Goal: Check status

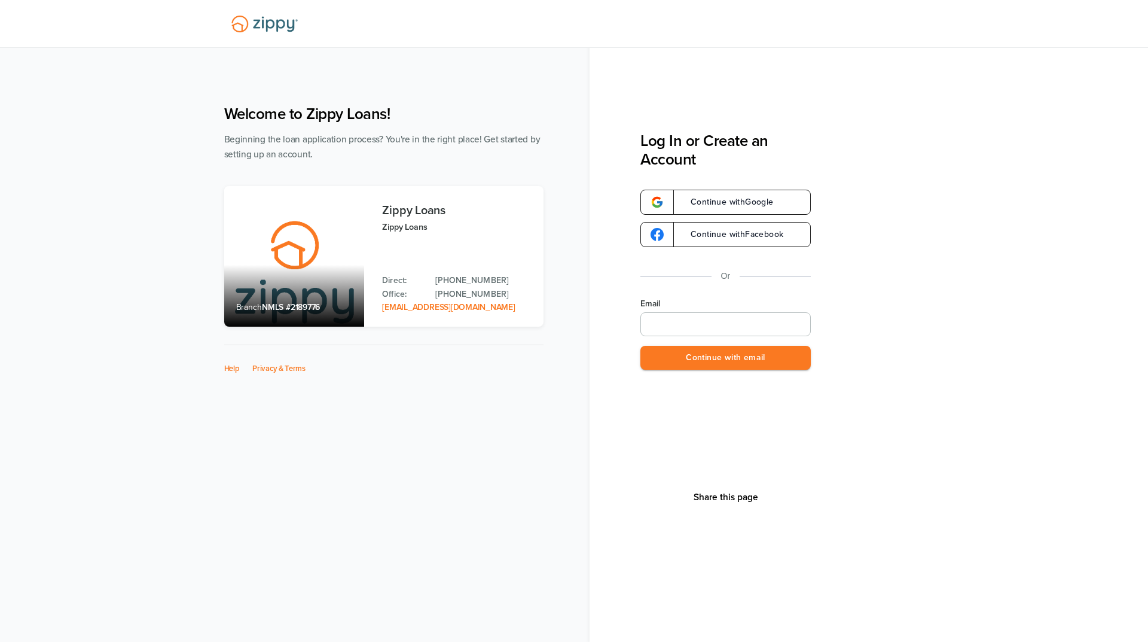
click at [729, 322] on input "Email" at bounding box center [725, 324] width 170 height 24
type input "**********"
click at [710, 360] on button "Continue with email" at bounding box center [725, 358] width 170 height 25
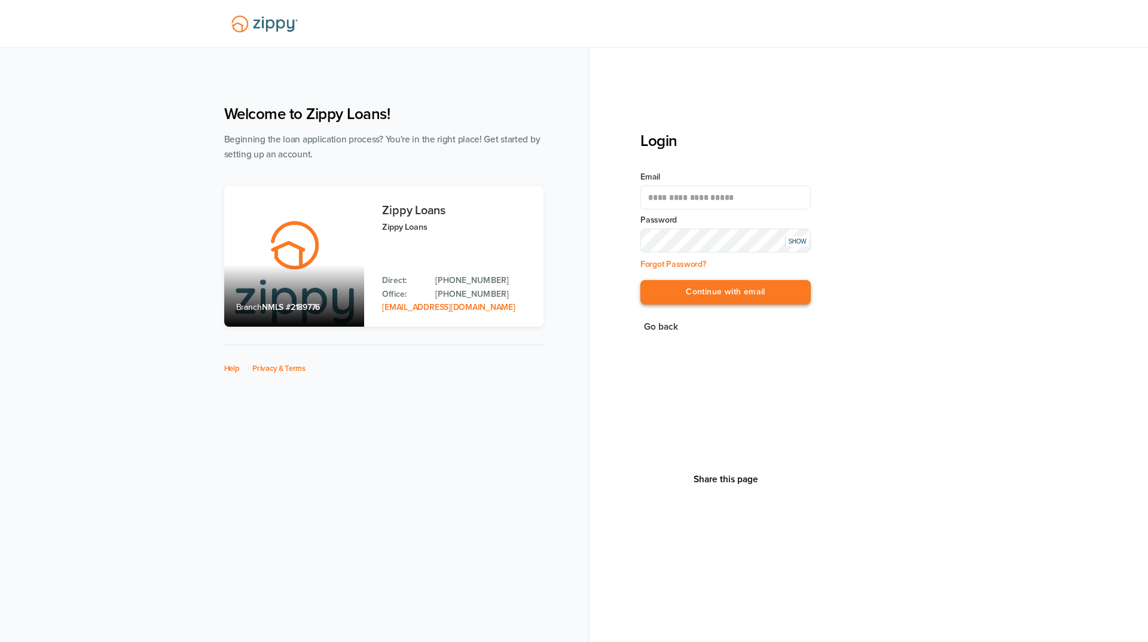
click at [688, 287] on button "Continue with email" at bounding box center [725, 292] width 170 height 25
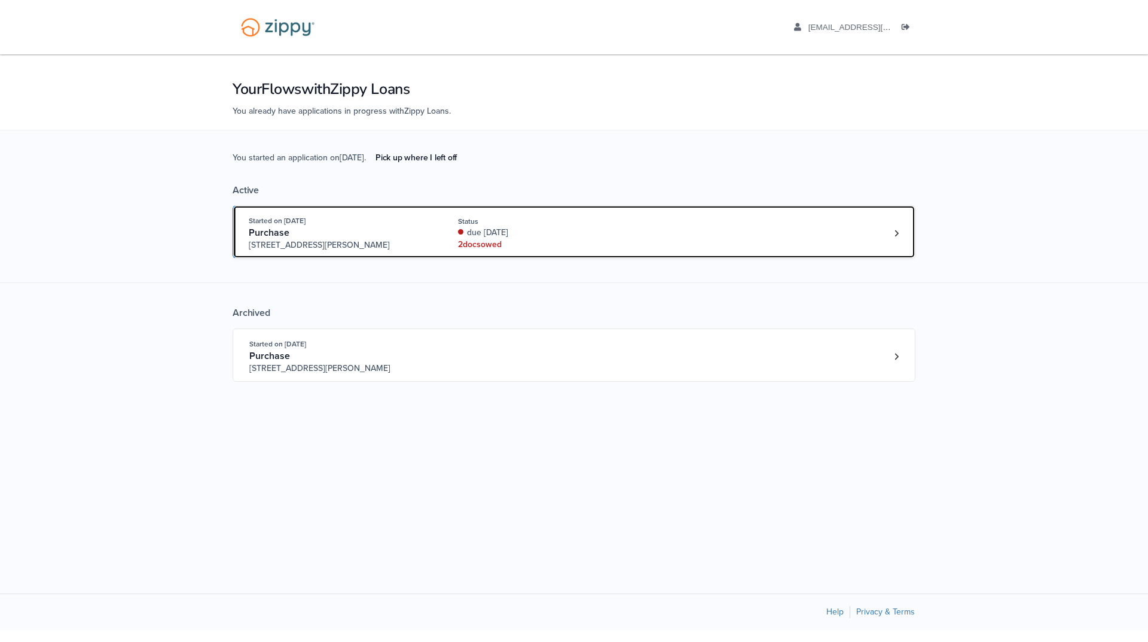
click at [843, 237] on div "Started on Aug. 27th, 2025 Purchase 3612 Hawthorn Dr, Jackson, MI, 49201 Status…" at bounding box center [568, 233] width 639 height 36
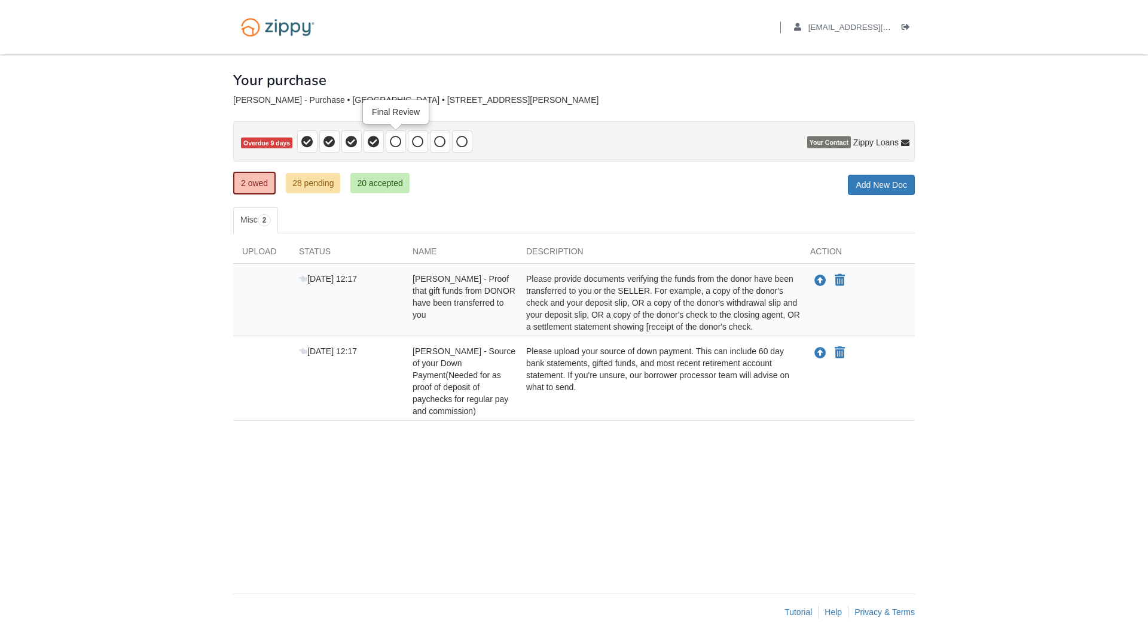
click at [392, 139] on icon at bounding box center [396, 142] width 12 height 12
click at [259, 182] on link "2 owed" at bounding box center [254, 183] width 42 height 23
